Goal: Task Accomplishment & Management: Manage account settings

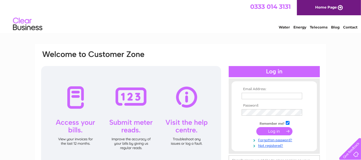
type input "jyoung@merchantgallery.co.uk"
click at [267, 128] on input "submit" at bounding box center [275, 131] width 36 height 8
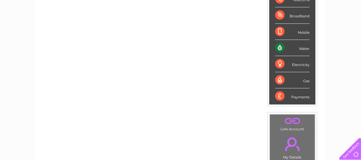
scroll to position [115, 0]
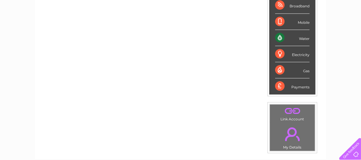
drag, startPoint x: 351, startPoint y: 96, endPoint x: 342, endPoint y: 109, distance: 16.2
click at [342, 109] on div "My Clear Business Login Details My Details My Preferences Link Account My Accou…" at bounding box center [180, 94] width 361 height 331
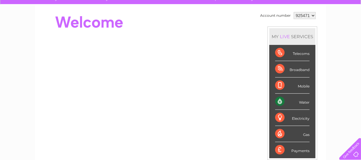
scroll to position [41, 0]
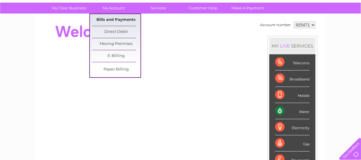
click at [119, 19] on link "Bills and Payments" at bounding box center [116, 20] width 49 height 12
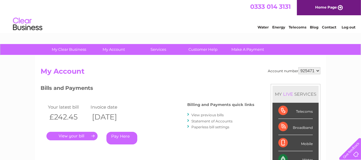
click at [70, 134] on link "." at bounding box center [71, 136] width 51 height 9
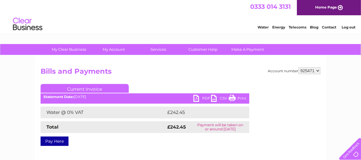
click at [195, 100] on link "PDF" at bounding box center [203, 99] width 18 height 9
